Goal: Navigation & Orientation: Find specific page/section

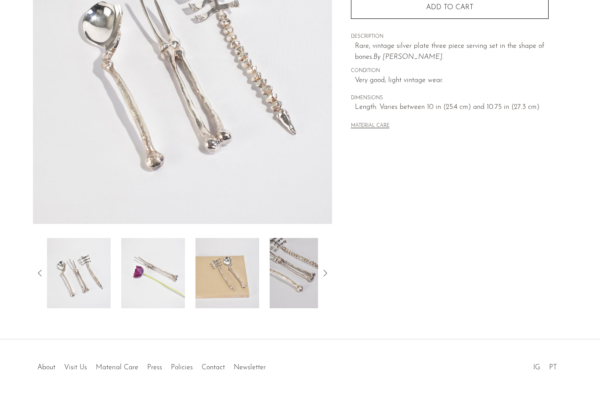
scroll to position [147, 0]
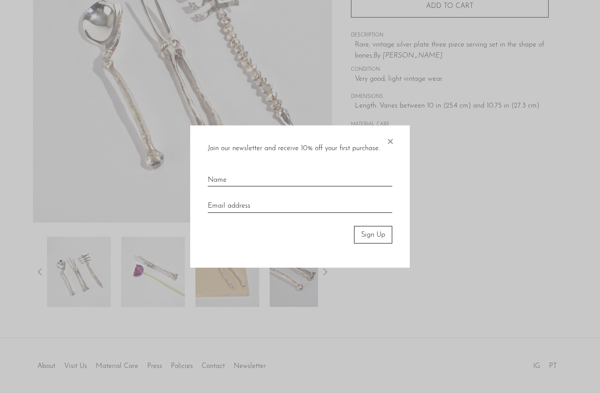
click at [307, 281] on div at bounding box center [300, 196] width 600 height 393
click at [393, 144] on span "×" at bounding box center [389, 139] width 9 height 28
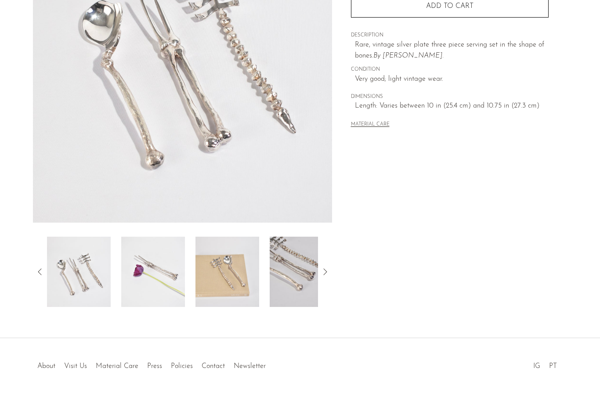
click at [324, 272] on icon at bounding box center [325, 271] width 11 height 11
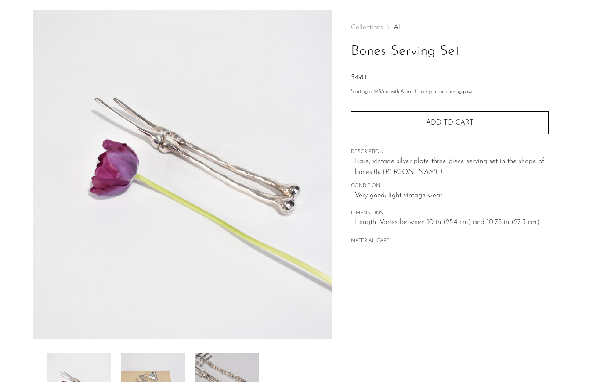
scroll to position [0, 0]
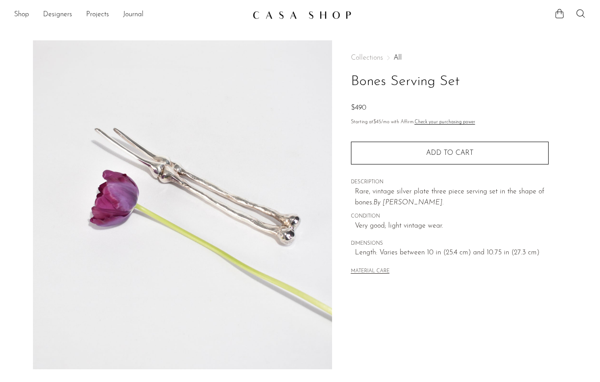
click at [24, 12] on link "Shop" at bounding box center [21, 14] width 15 height 11
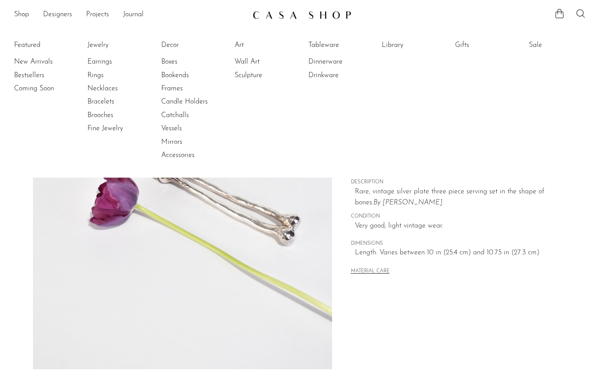
click at [335, 64] on link "Dinnerware" at bounding box center [341, 62] width 66 height 10
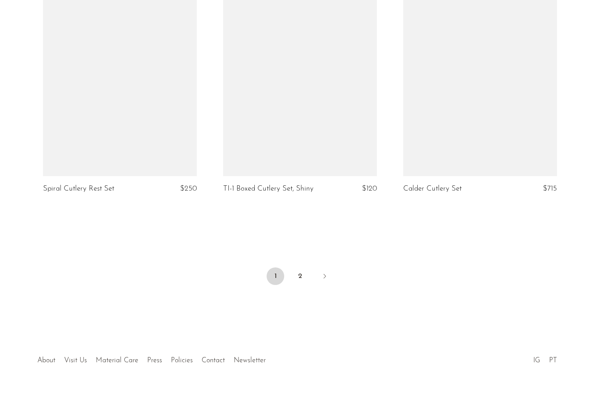
scroll to position [2937, 0]
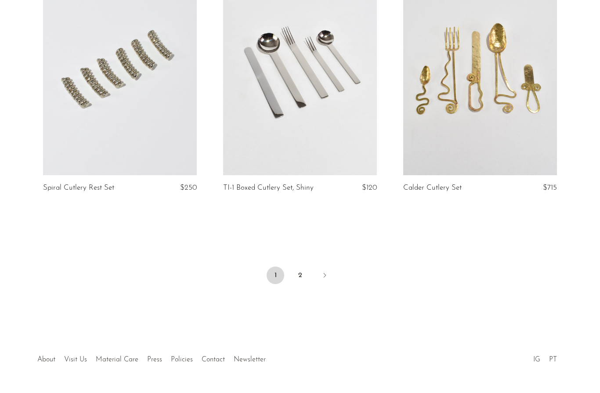
click at [306, 274] on link "2" at bounding box center [300, 275] width 18 height 18
